Goal: Task Accomplishment & Management: Complete application form

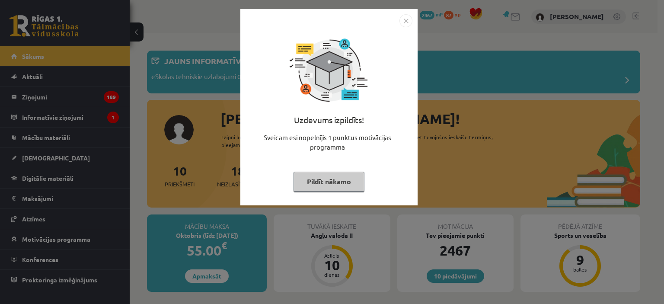
click at [406, 21] on img "Close" at bounding box center [406, 20] width 13 height 13
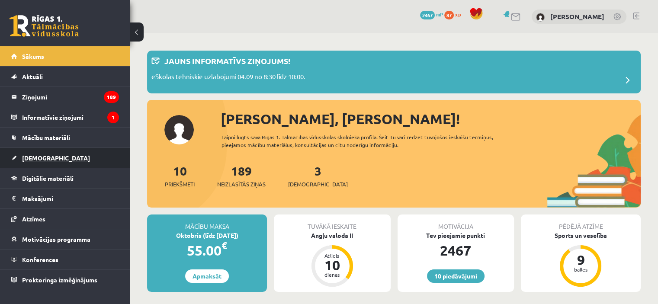
click at [38, 155] on span "[DEMOGRAPHIC_DATA]" at bounding box center [56, 158] width 68 height 8
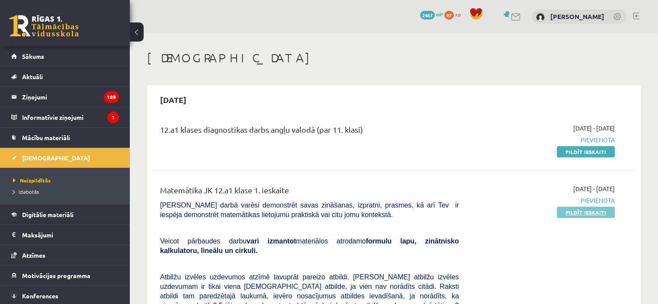
click at [593, 212] on link "Pildīt ieskaiti" at bounding box center [586, 212] width 58 height 11
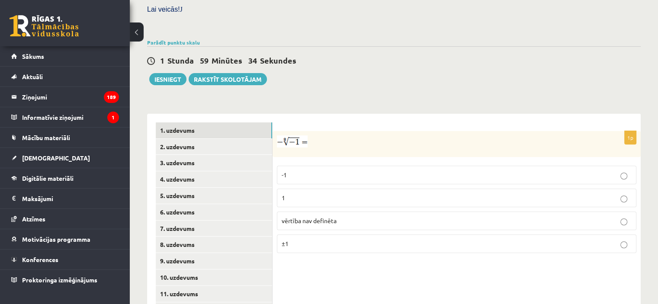
scroll to position [340, 0]
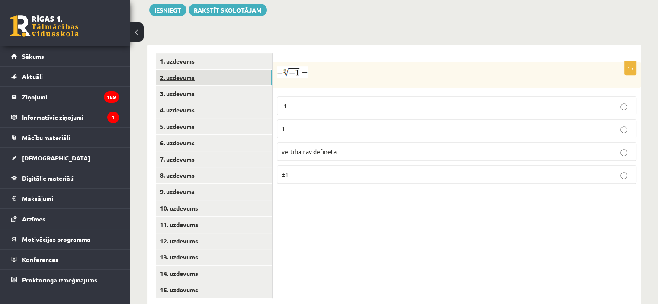
click at [264, 70] on link "2. uzdevums" at bounding box center [214, 78] width 116 height 16
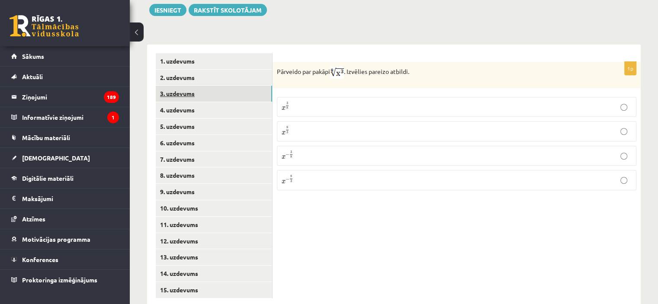
click at [254, 86] on link "3. uzdevums" at bounding box center [214, 94] width 116 height 16
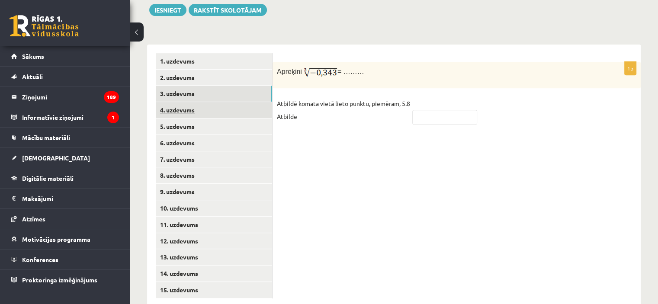
click at [254, 102] on link "4. uzdevums" at bounding box center [214, 110] width 116 height 16
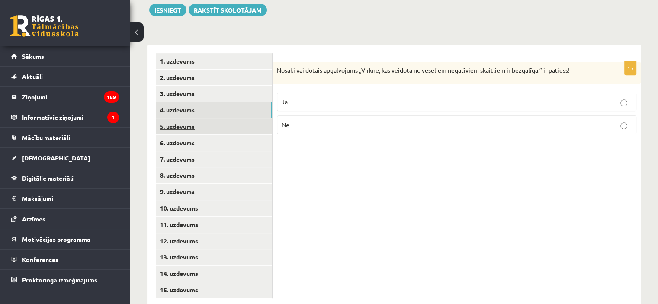
click at [247, 119] on link "5. uzdevums" at bounding box center [214, 127] width 116 height 16
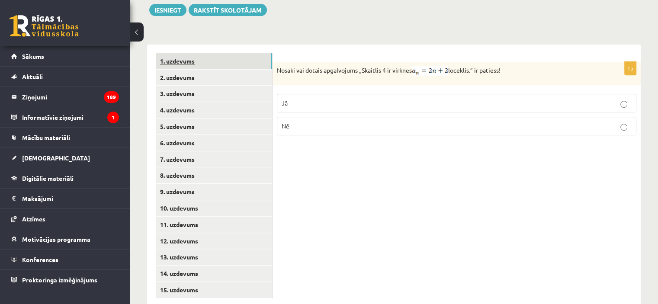
click at [248, 53] on link "1. uzdevums" at bounding box center [214, 61] width 116 height 16
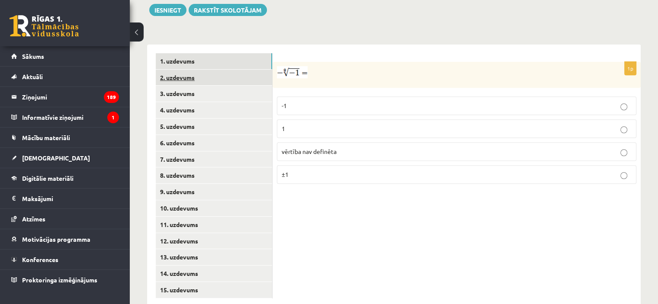
click at [250, 70] on link "2. uzdevums" at bounding box center [214, 78] width 116 height 16
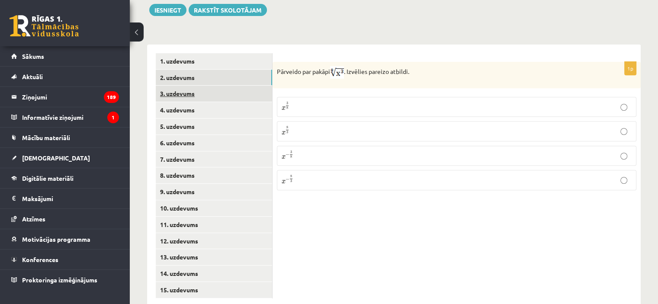
click at [254, 86] on link "3. uzdevums" at bounding box center [214, 94] width 116 height 16
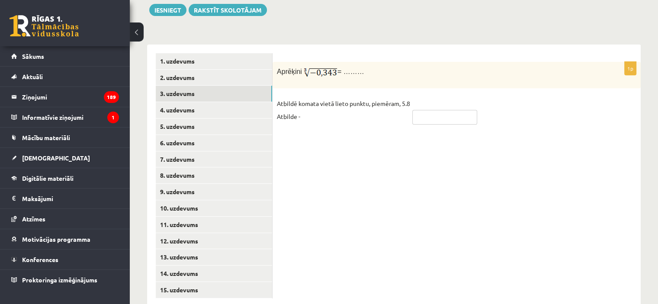
click at [415, 110] on input "text" at bounding box center [444, 117] width 65 height 15
type input "****"
click at [244, 102] on link "4. uzdevums" at bounding box center [214, 110] width 116 height 16
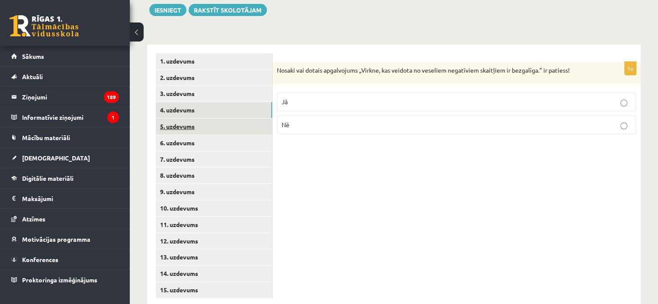
click at [238, 119] on link "5. uzdevums" at bounding box center [214, 127] width 116 height 16
click at [238, 102] on link "4. uzdevums" at bounding box center [214, 110] width 116 height 16
click at [235, 119] on link "5. uzdevums" at bounding box center [214, 127] width 116 height 16
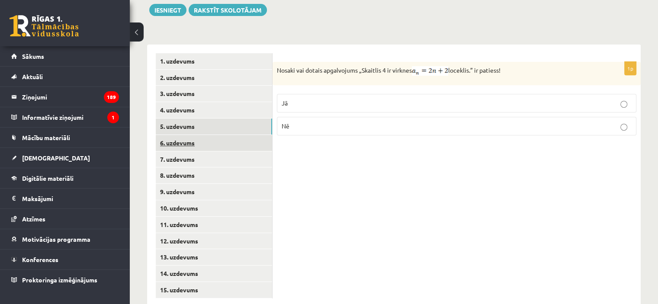
click at [253, 135] on link "6. uzdevums" at bounding box center [214, 143] width 116 height 16
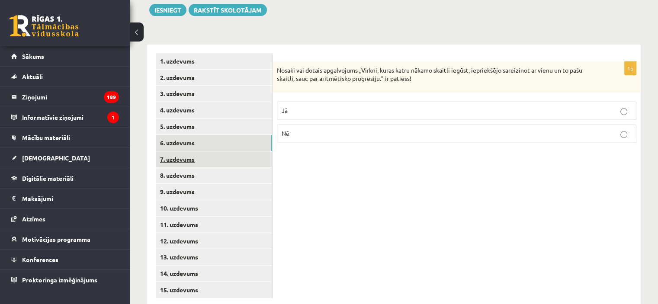
click at [254, 151] on link "7. uzdevums" at bounding box center [214, 159] width 116 height 16
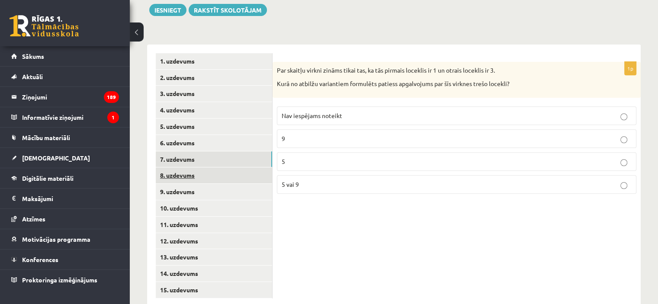
click at [255, 167] on link "8. uzdevums" at bounding box center [214, 175] width 116 height 16
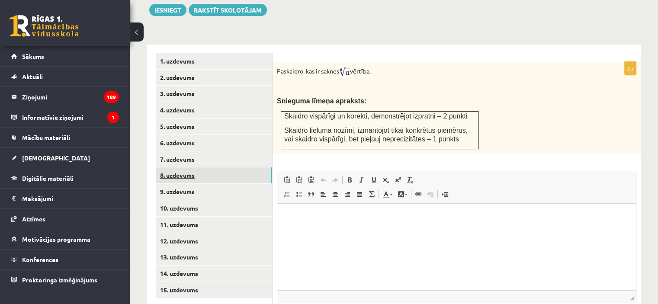
scroll to position [0, 0]
click at [249, 151] on link "7. uzdevums" at bounding box center [214, 159] width 116 height 16
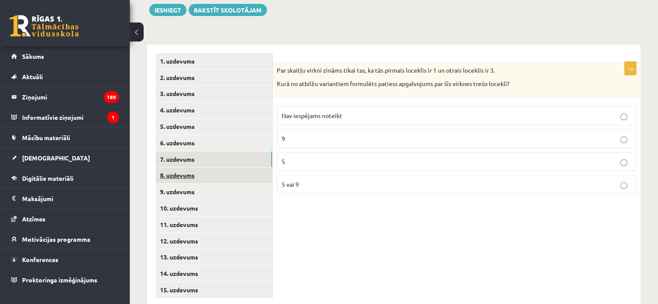
click at [250, 167] on link "8. uzdevums" at bounding box center [214, 175] width 116 height 16
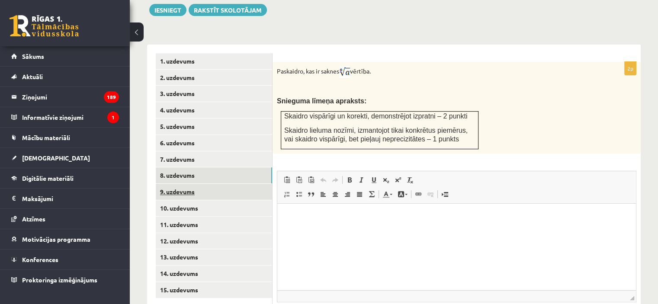
click at [250, 184] on link "9. uzdevums" at bounding box center [214, 192] width 116 height 16
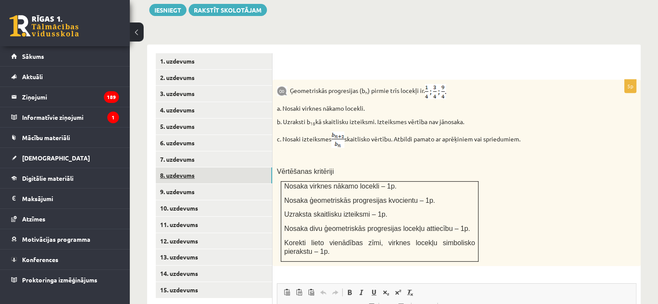
click at [243, 167] on link "8. uzdevums" at bounding box center [214, 175] width 116 height 16
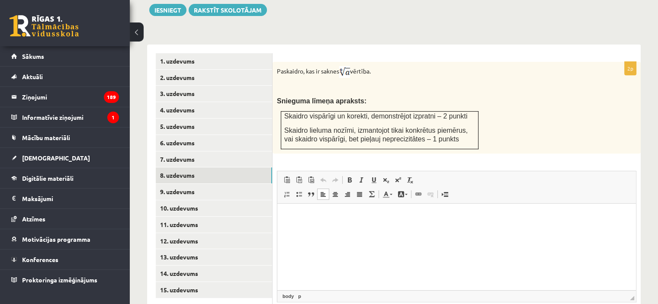
click at [284, 216] on html at bounding box center [456, 216] width 359 height 26
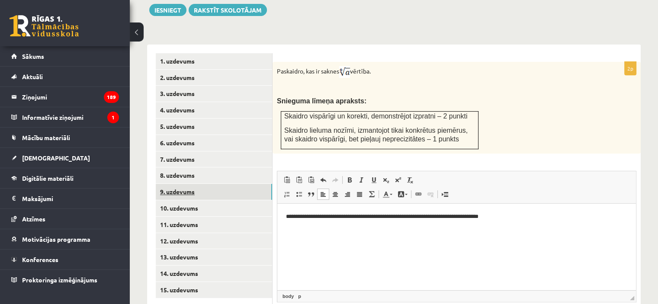
click at [232, 184] on link "9. uzdevums" at bounding box center [214, 192] width 116 height 16
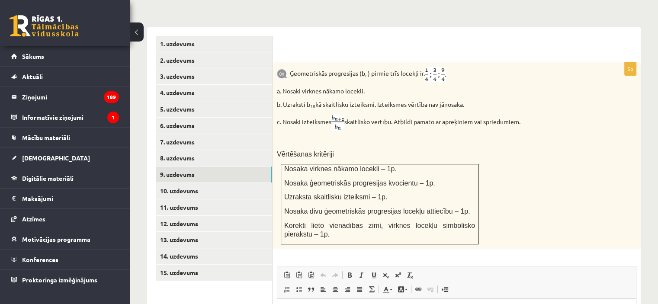
scroll to position [375, 0]
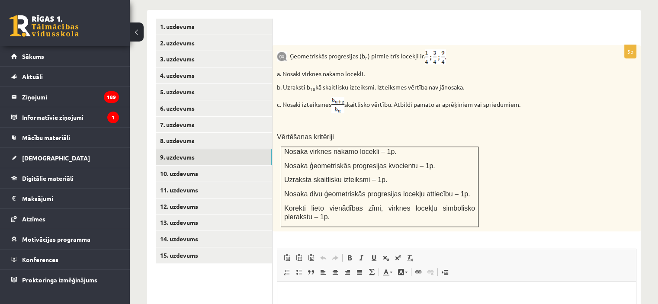
click at [282, 293] on html at bounding box center [456, 294] width 359 height 26
click at [284, 304] on html "**********" at bounding box center [456, 301] width 359 height 41
click at [237, 166] on link "10. uzdevums" at bounding box center [214, 174] width 116 height 16
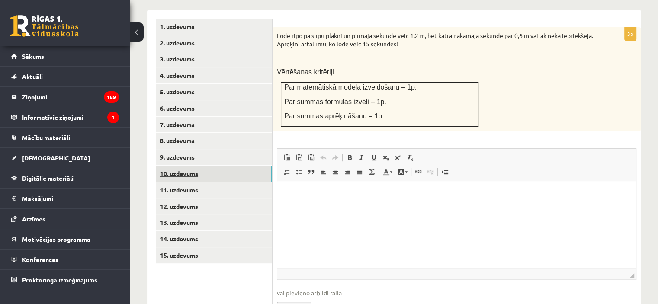
scroll to position [0, 0]
click at [241, 182] on link "11. uzdevums" at bounding box center [214, 190] width 116 height 16
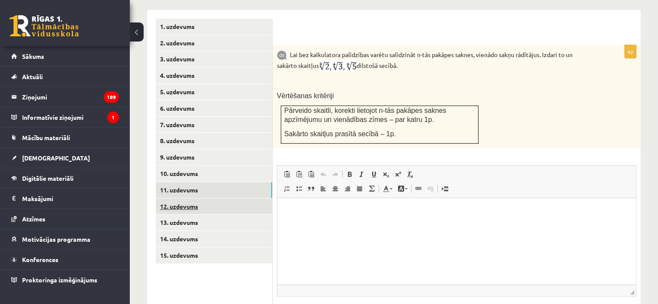
click at [243, 199] on link "12. uzdevums" at bounding box center [214, 207] width 116 height 16
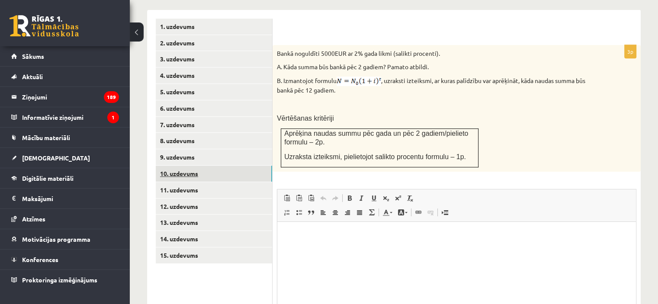
click at [242, 166] on link "10. uzdevums" at bounding box center [214, 174] width 116 height 16
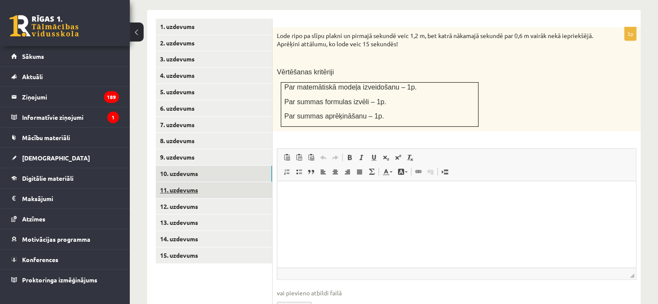
click at [239, 182] on link "11. uzdevums" at bounding box center [214, 190] width 116 height 16
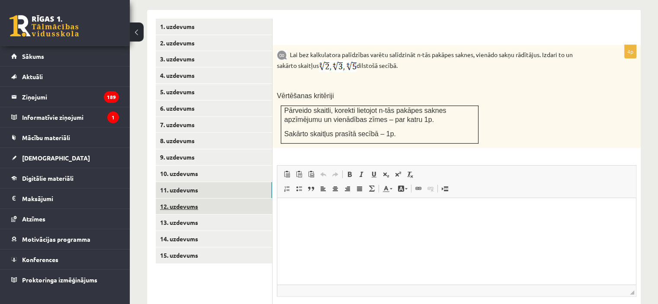
click at [239, 199] on link "12. uzdevums" at bounding box center [214, 207] width 116 height 16
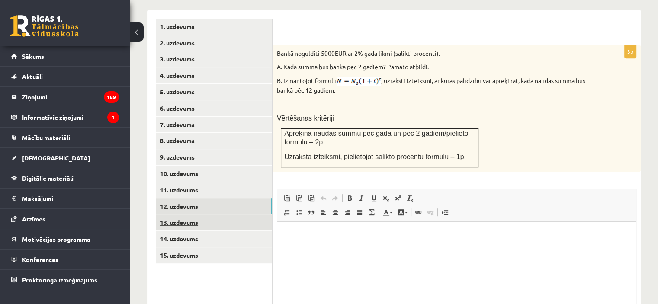
click at [238, 215] on link "13. uzdevums" at bounding box center [214, 223] width 116 height 16
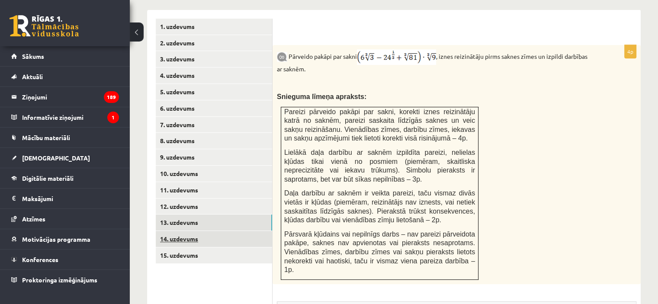
click at [243, 231] on link "14. uzdevums" at bounding box center [214, 239] width 116 height 16
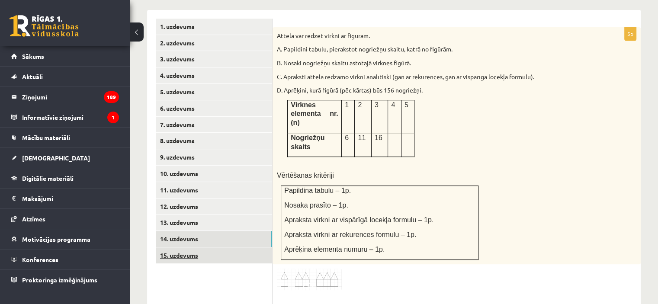
click at [249, 247] on link "15. uzdevums" at bounding box center [214, 255] width 116 height 16
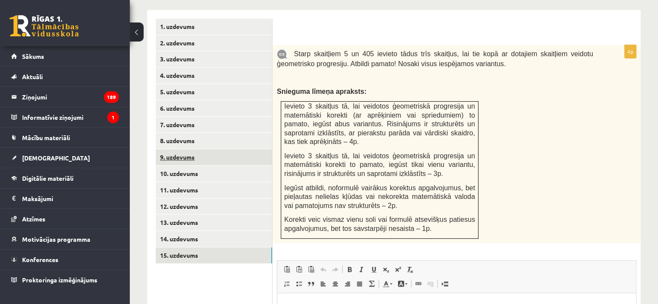
click at [244, 149] on link "9. uzdevums" at bounding box center [214, 157] width 116 height 16
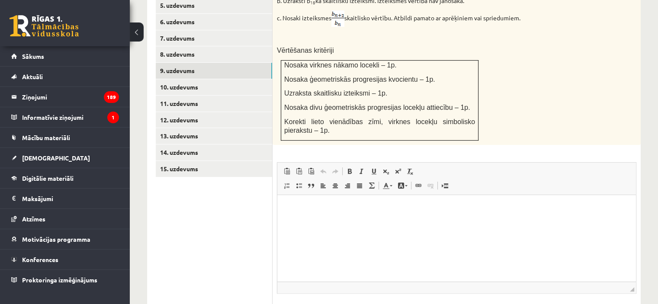
scroll to position [505, 0]
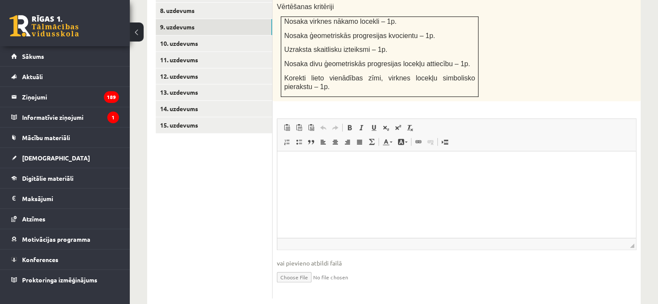
click at [292, 268] on input "file" at bounding box center [456, 277] width 359 height 18
type input "**********"
click at [258, 35] on link "10. uzdevums" at bounding box center [214, 43] width 116 height 16
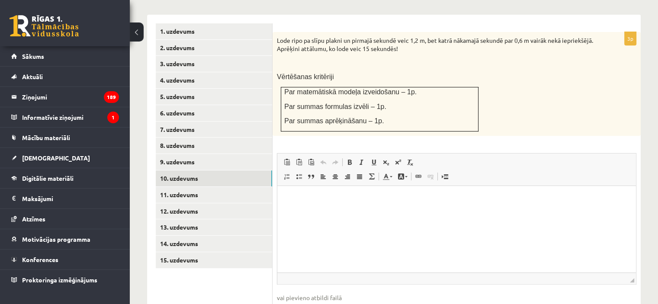
scroll to position [388, 0]
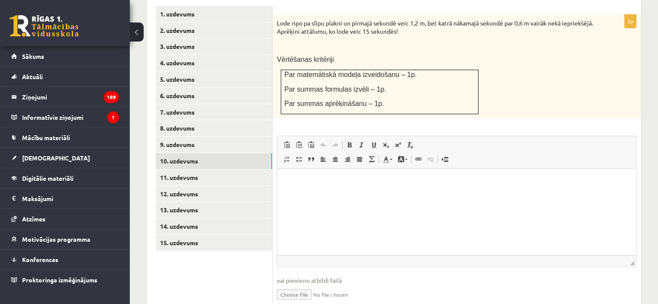
click at [303, 285] on input "file" at bounding box center [456, 294] width 359 height 18
type input "**********"
click at [256, 170] on link "11. uzdevums" at bounding box center [214, 178] width 116 height 16
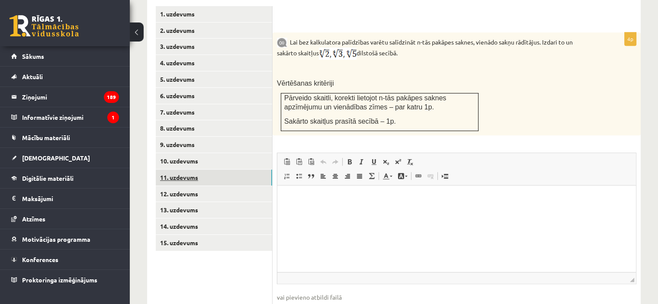
scroll to position [0, 0]
type input "**********"
click at [234, 186] on link "12. uzdevums" at bounding box center [214, 194] width 116 height 16
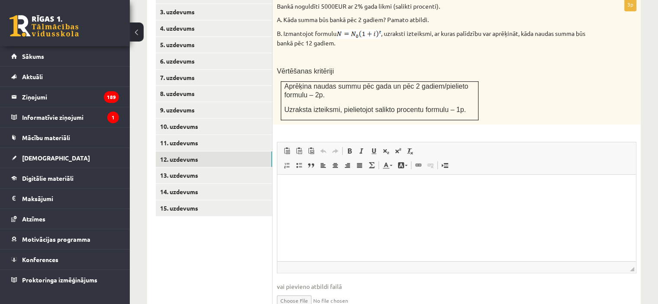
scroll to position [439, 0]
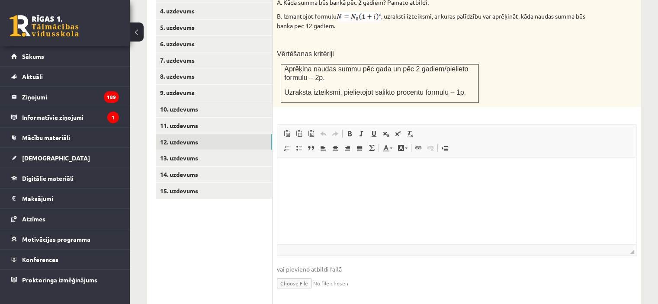
click at [309, 274] on input "file" at bounding box center [456, 283] width 359 height 18
type input "**********"
click at [250, 150] on link "13. uzdevums" at bounding box center [214, 158] width 116 height 16
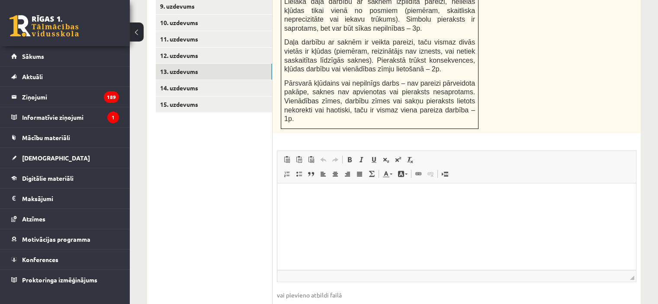
scroll to position [543, 0]
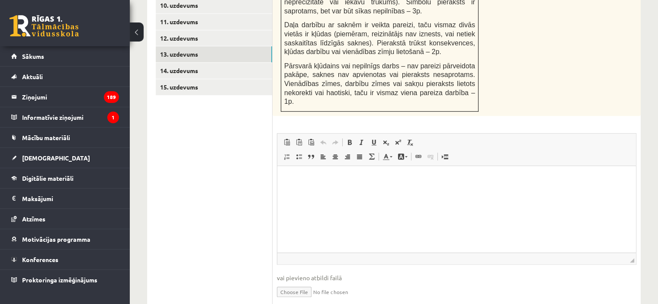
click at [299, 282] on input "file" at bounding box center [456, 291] width 359 height 18
type input "**********"
click at [236, 63] on link "14. uzdevums" at bounding box center [214, 71] width 116 height 16
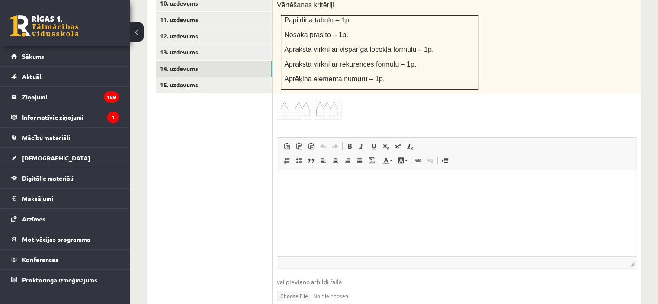
scroll to position [546, 0]
click at [298, 285] on input "file" at bounding box center [456, 294] width 359 height 18
click at [422, 174] on html at bounding box center [456, 182] width 359 height 26
click at [291, 285] on input "file" at bounding box center [456, 294] width 359 height 18
type input "**********"
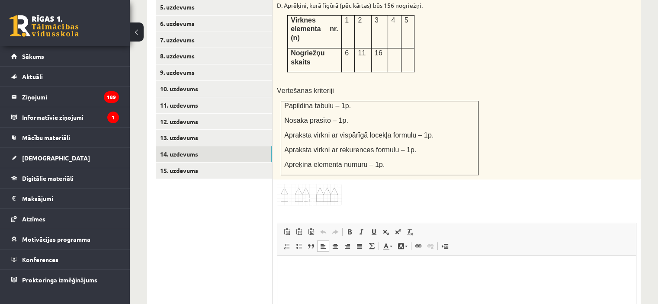
scroll to position [442, 0]
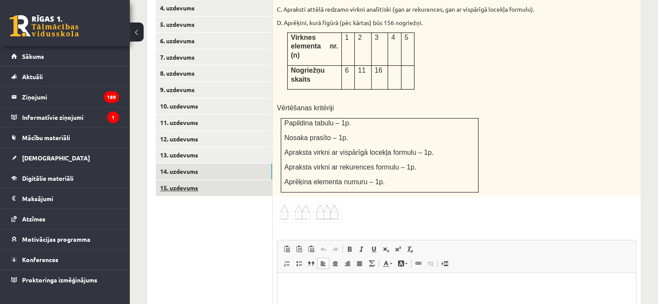
click at [239, 180] on link "15. uzdevums" at bounding box center [214, 188] width 116 height 16
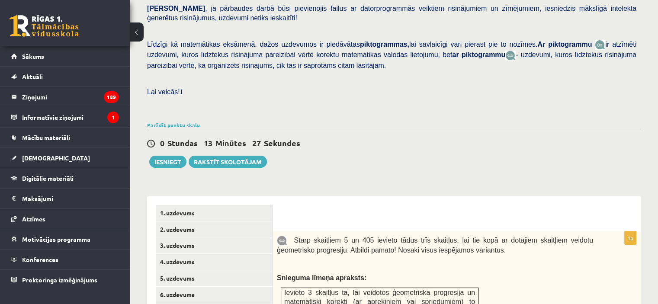
scroll to position [194, 0]
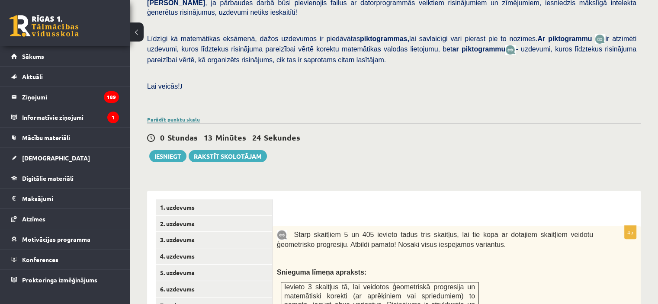
click at [166, 116] on link "Parādīt punktu skalu" at bounding box center [173, 119] width 53 height 7
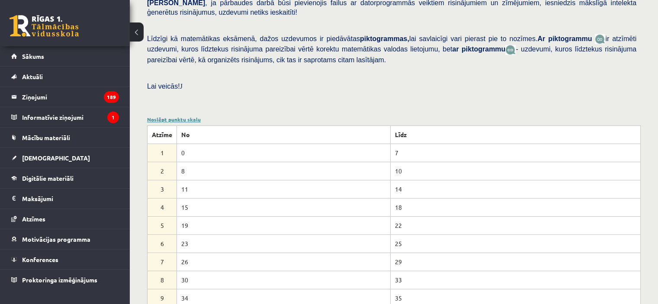
click at [168, 116] on link "Noslēpt punktu skalu" at bounding box center [174, 119] width 54 height 7
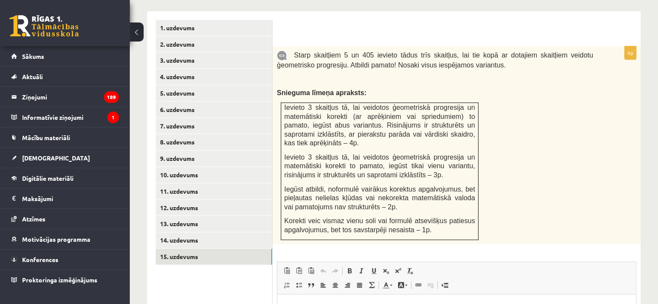
scroll to position [379, 0]
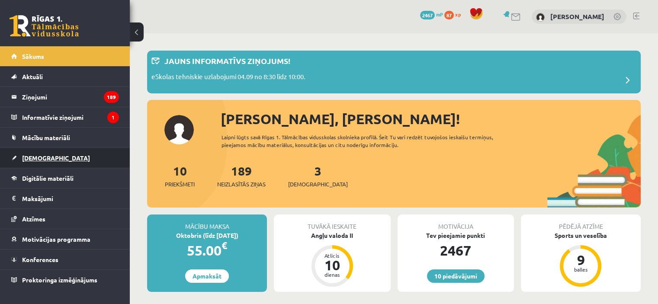
click at [42, 154] on span "[DEMOGRAPHIC_DATA]" at bounding box center [56, 158] width 68 height 8
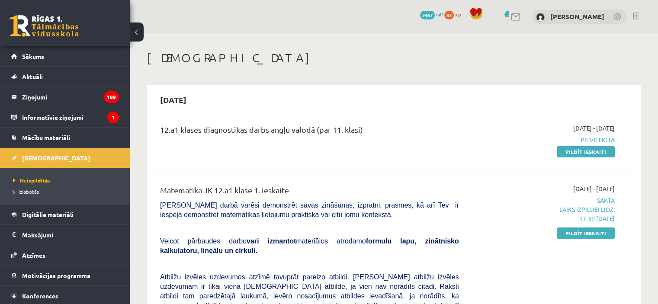
click at [46, 157] on span "[DEMOGRAPHIC_DATA]" at bounding box center [56, 158] width 68 height 8
click at [599, 233] on link "Pildīt ieskaiti" at bounding box center [586, 233] width 58 height 11
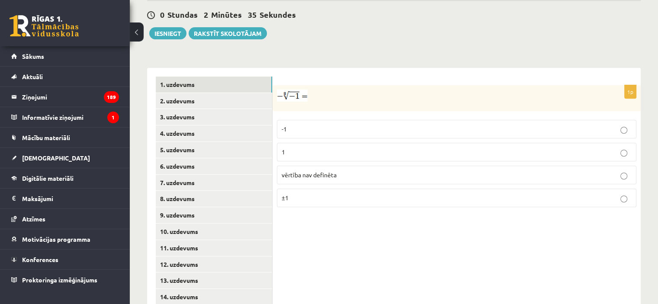
scroll to position [341, 0]
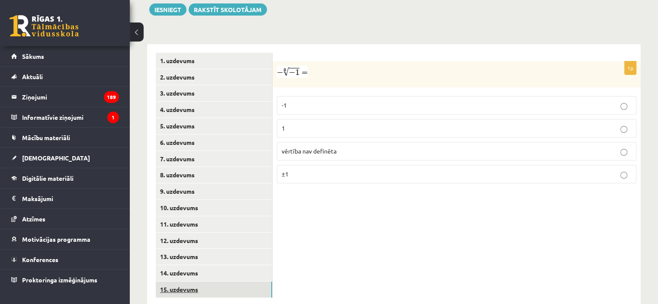
click at [235, 282] on link "15. uzdevums" at bounding box center [214, 290] width 116 height 16
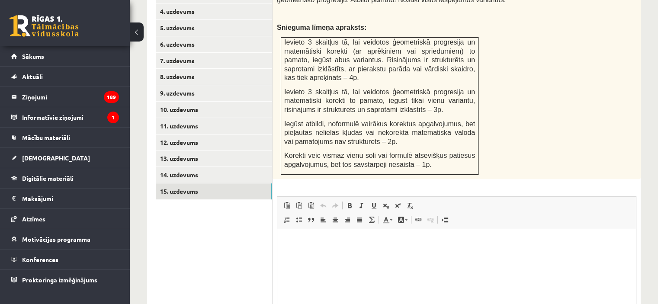
scroll to position [516, 0]
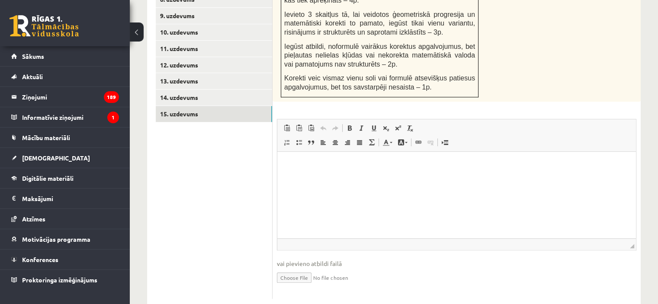
click at [309, 268] on input "file" at bounding box center [456, 277] width 359 height 18
type input "**********"
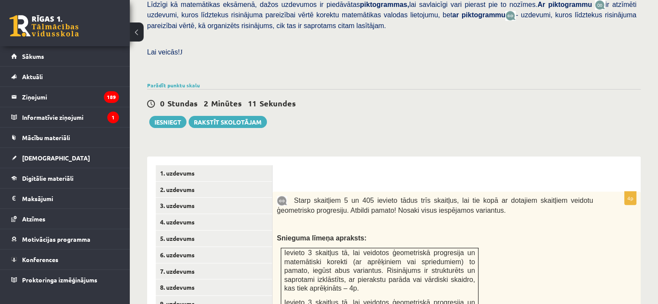
scroll to position [205, 0]
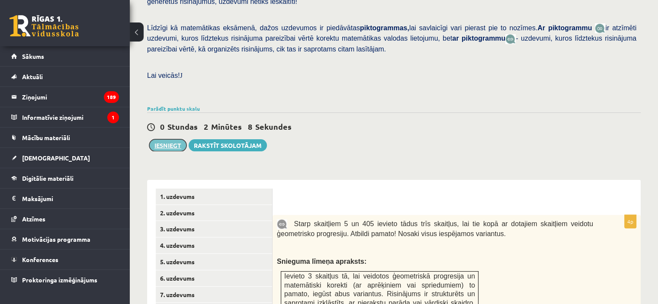
click at [163, 139] on button "Iesniegt" at bounding box center [167, 145] width 37 height 12
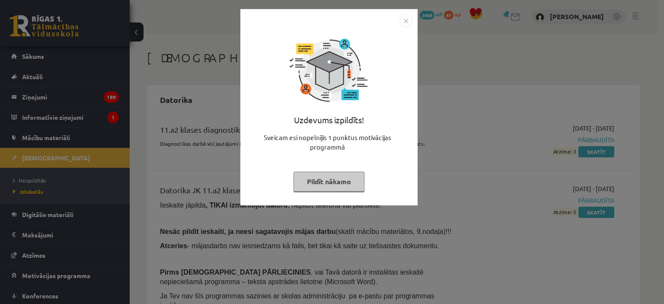
click at [406, 21] on img "Close" at bounding box center [406, 20] width 13 height 13
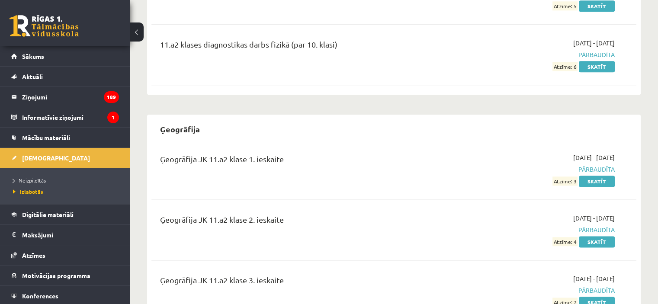
scroll to position [1107, 0]
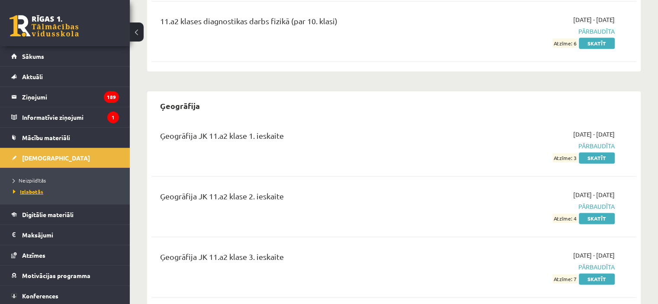
click at [38, 189] on span "Izlabotās" at bounding box center [28, 191] width 30 height 7
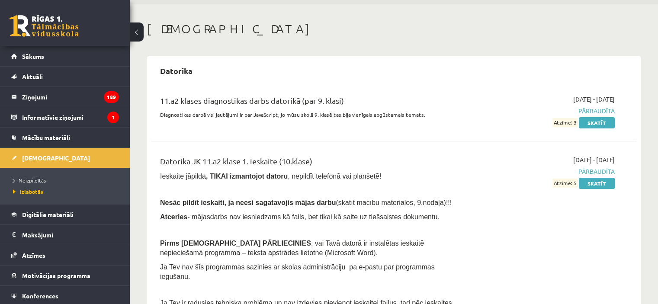
scroll to position [0, 0]
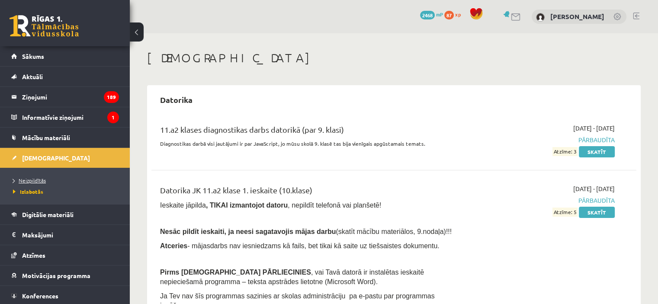
click at [48, 176] on link "Neizpildītās" at bounding box center [67, 180] width 108 height 8
